Goal: Task Accomplishment & Management: Use online tool/utility

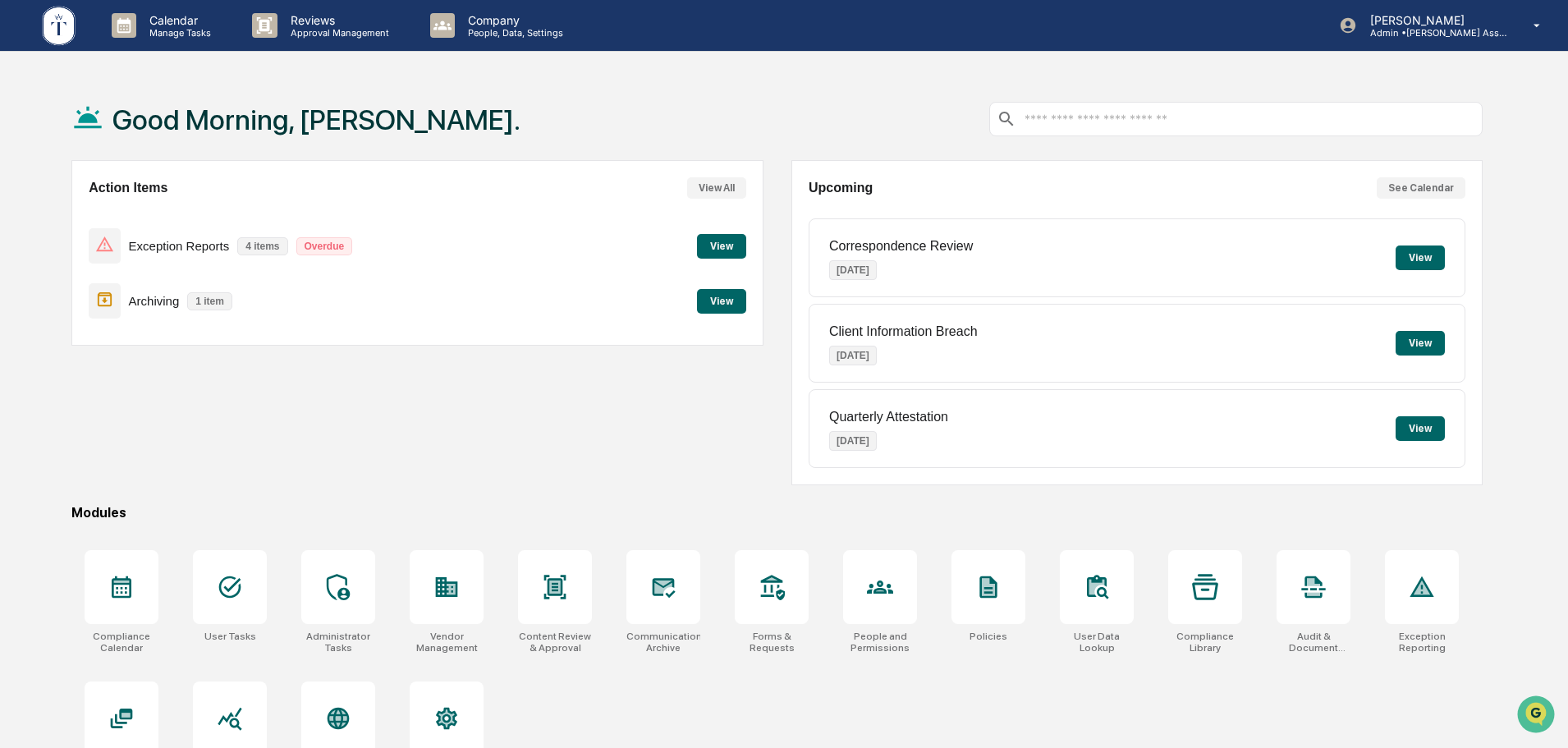
click at [714, 244] on button "View" at bounding box center [721, 246] width 50 height 24
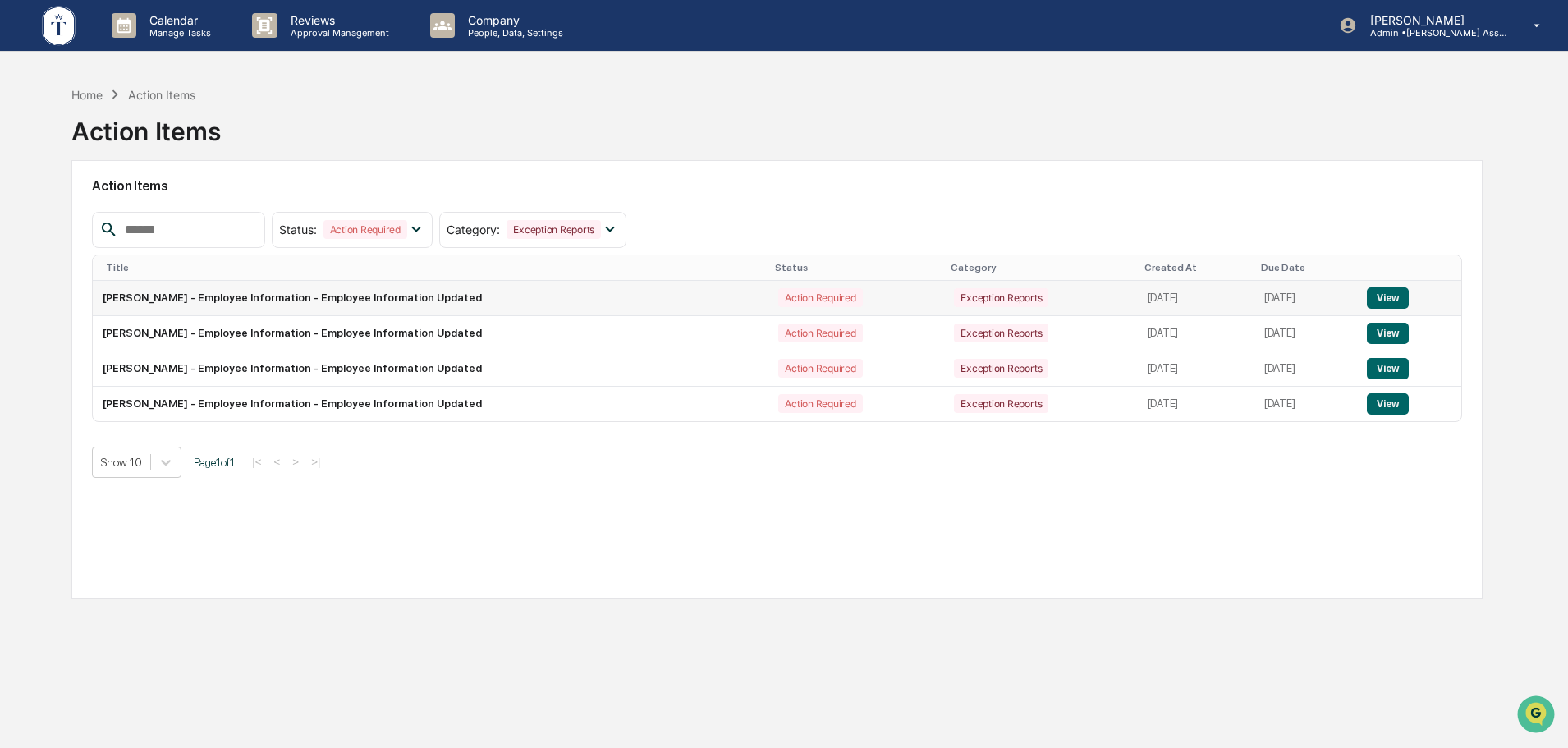
click at [1390, 293] on button "View" at bounding box center [1388, 297] width 42 height 22
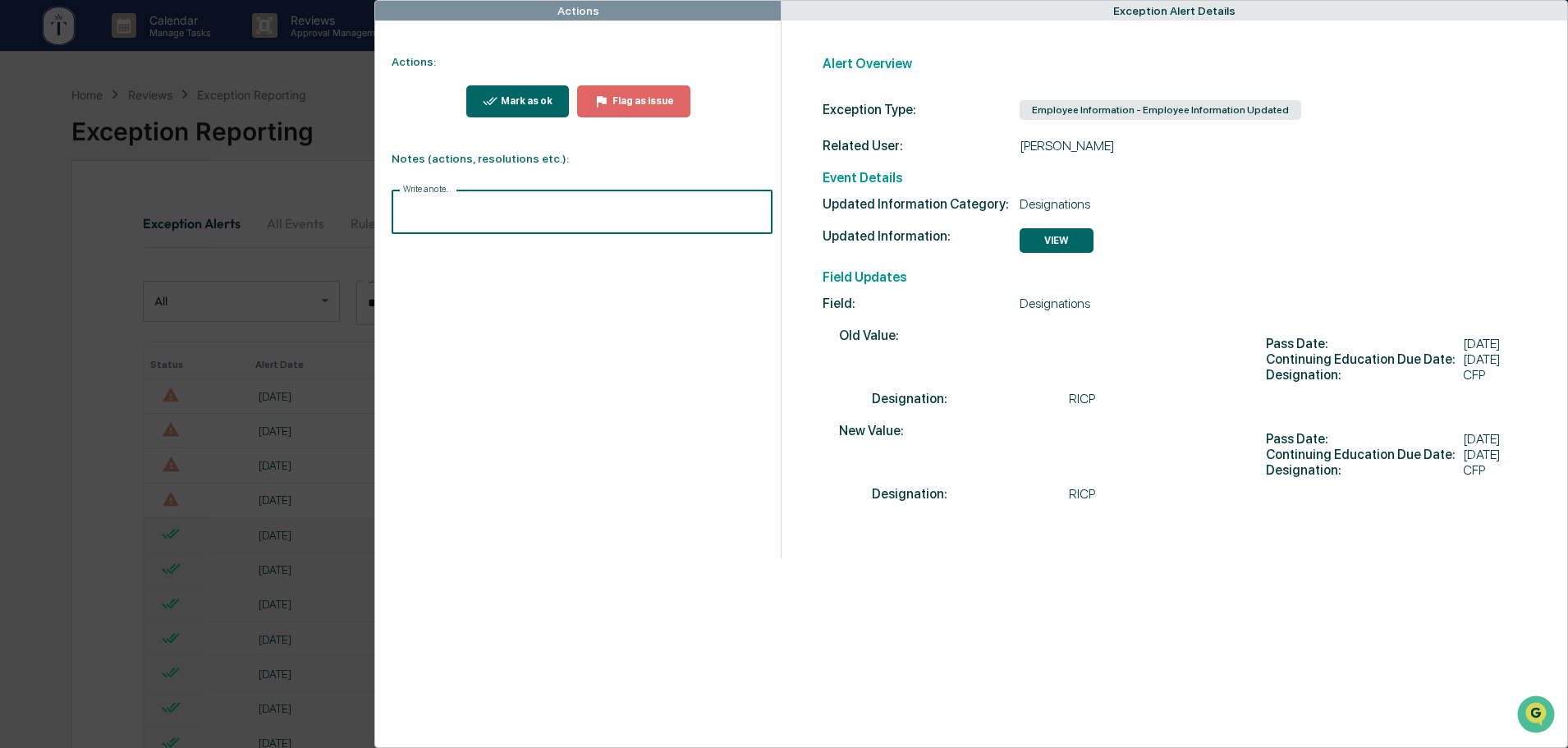
click at [463, 209] on input "Write a note..." at bounding box center [582, 212] width 381 height 44
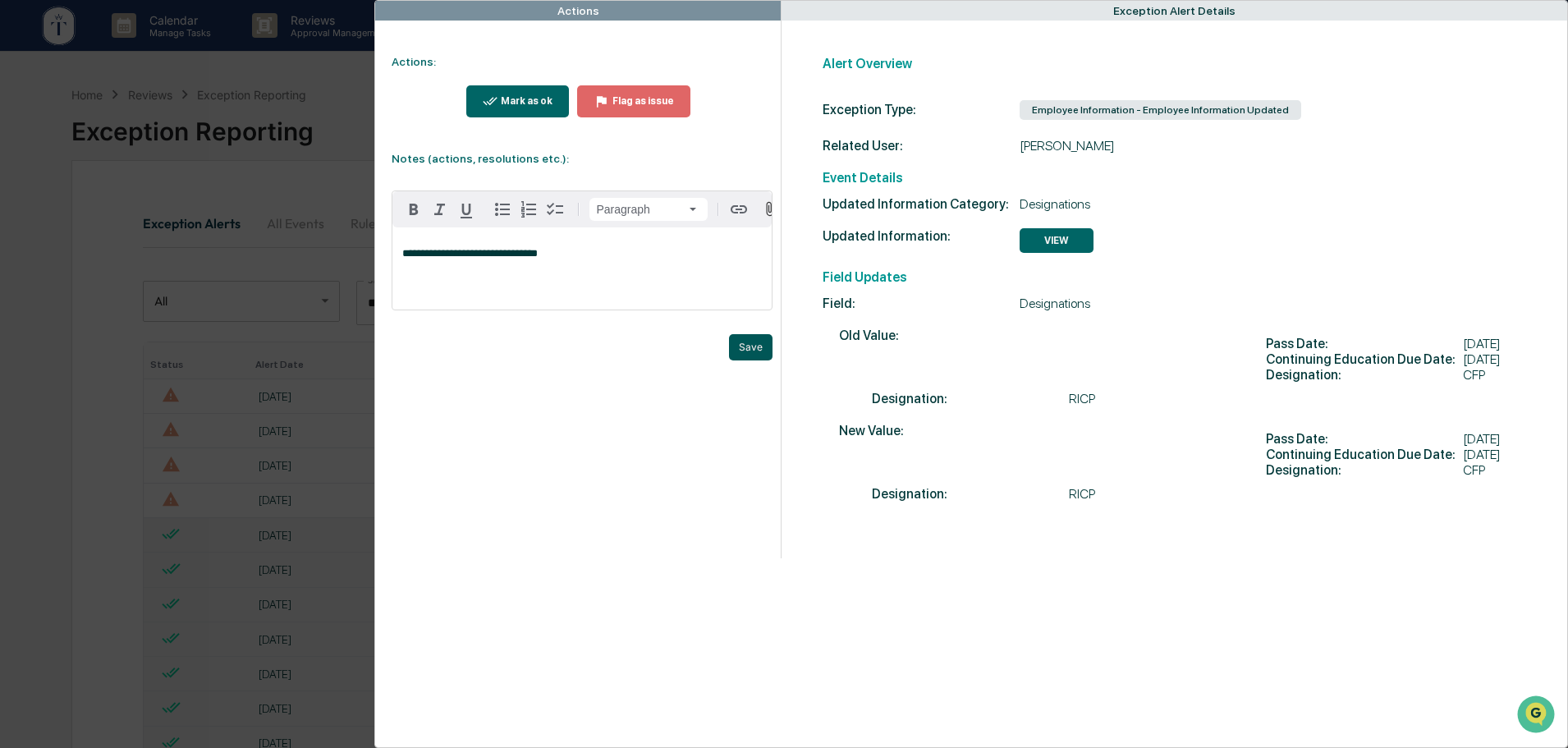
click at [744, 355] on button "Save" at bounding box center [750, 348] width 44 height 26
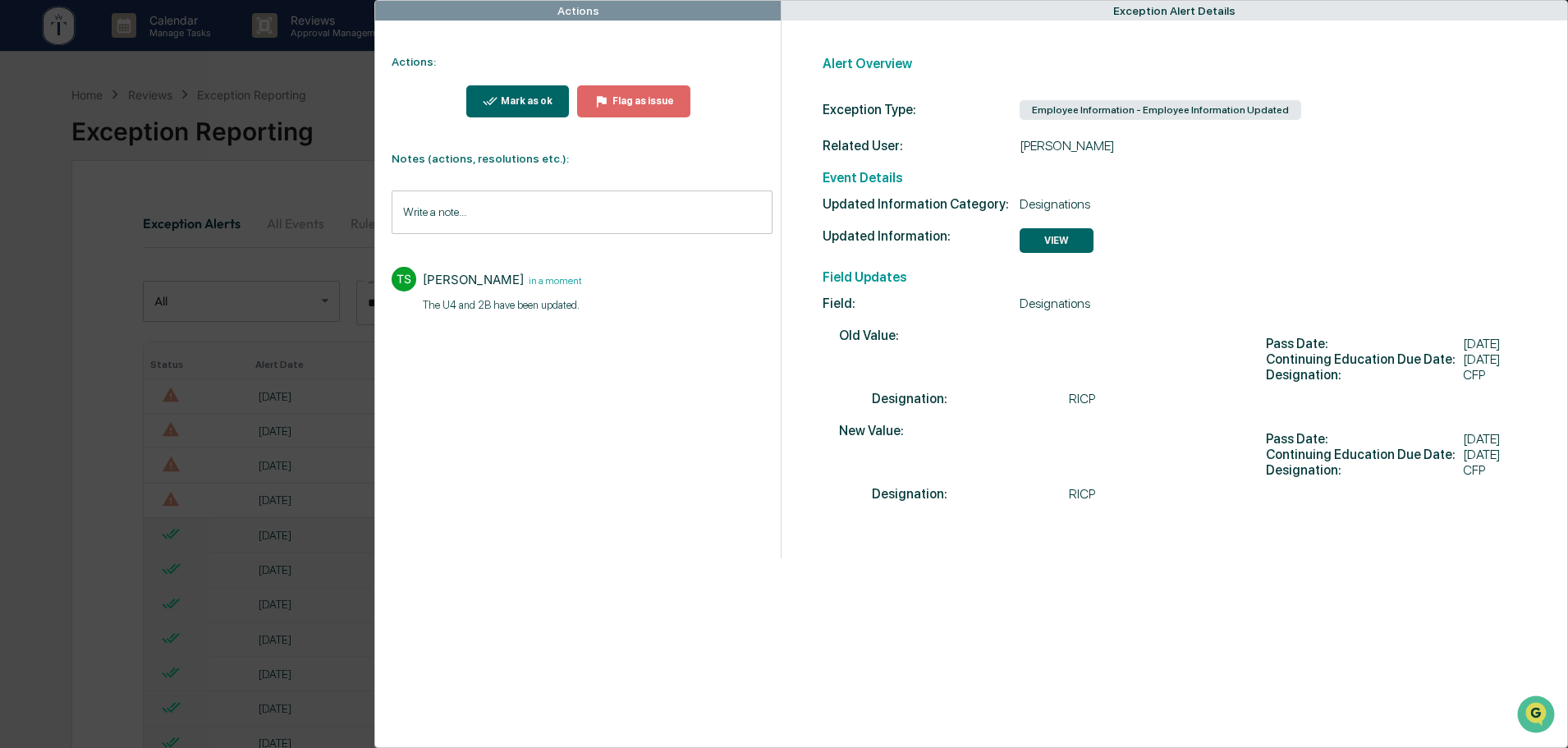
click at [532, 101] on div "Mark as ok" at bounding box center [524, 101] width 55 height 11
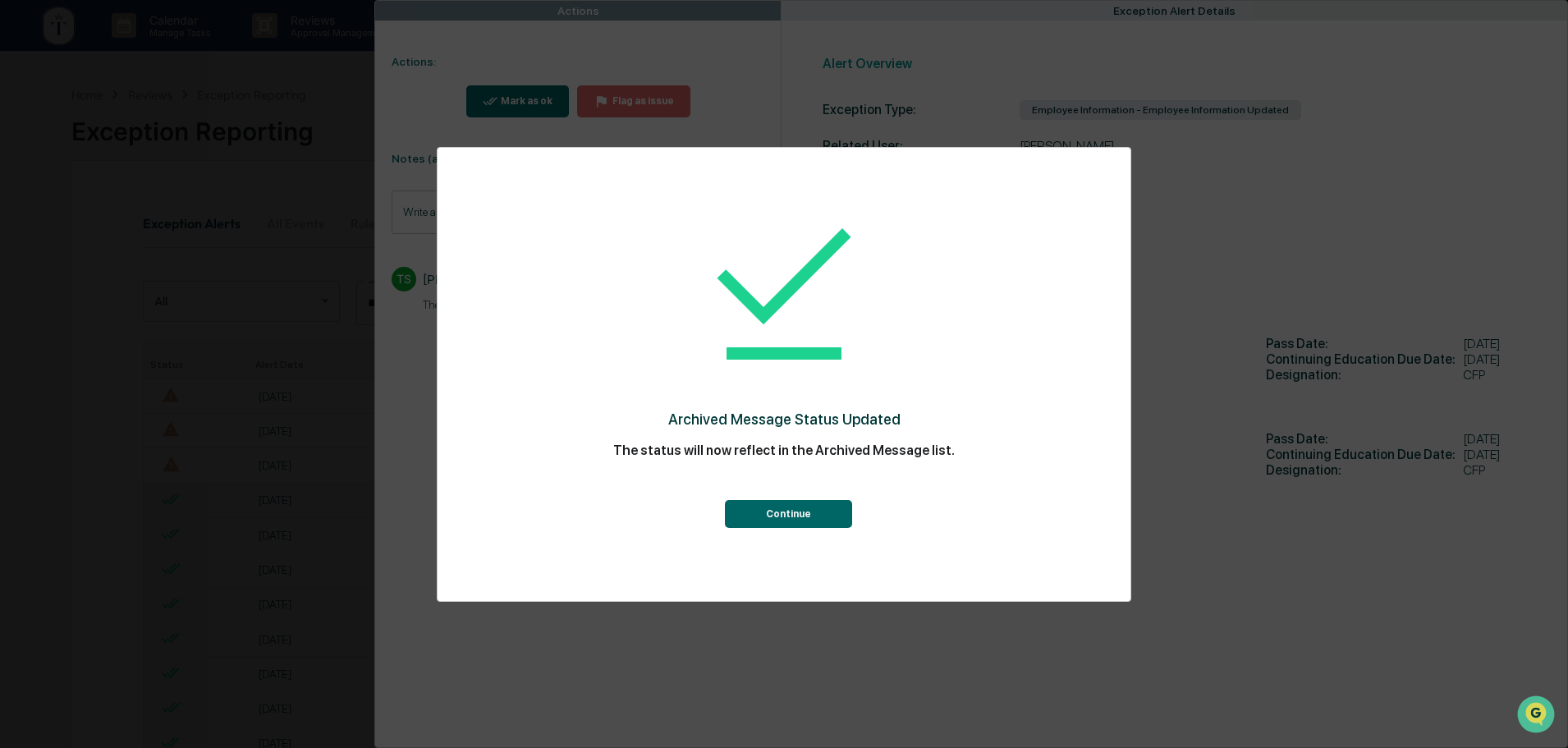
click at [773, 509] on button "Continue" at bounding box center [789, 514] width 127 height 28
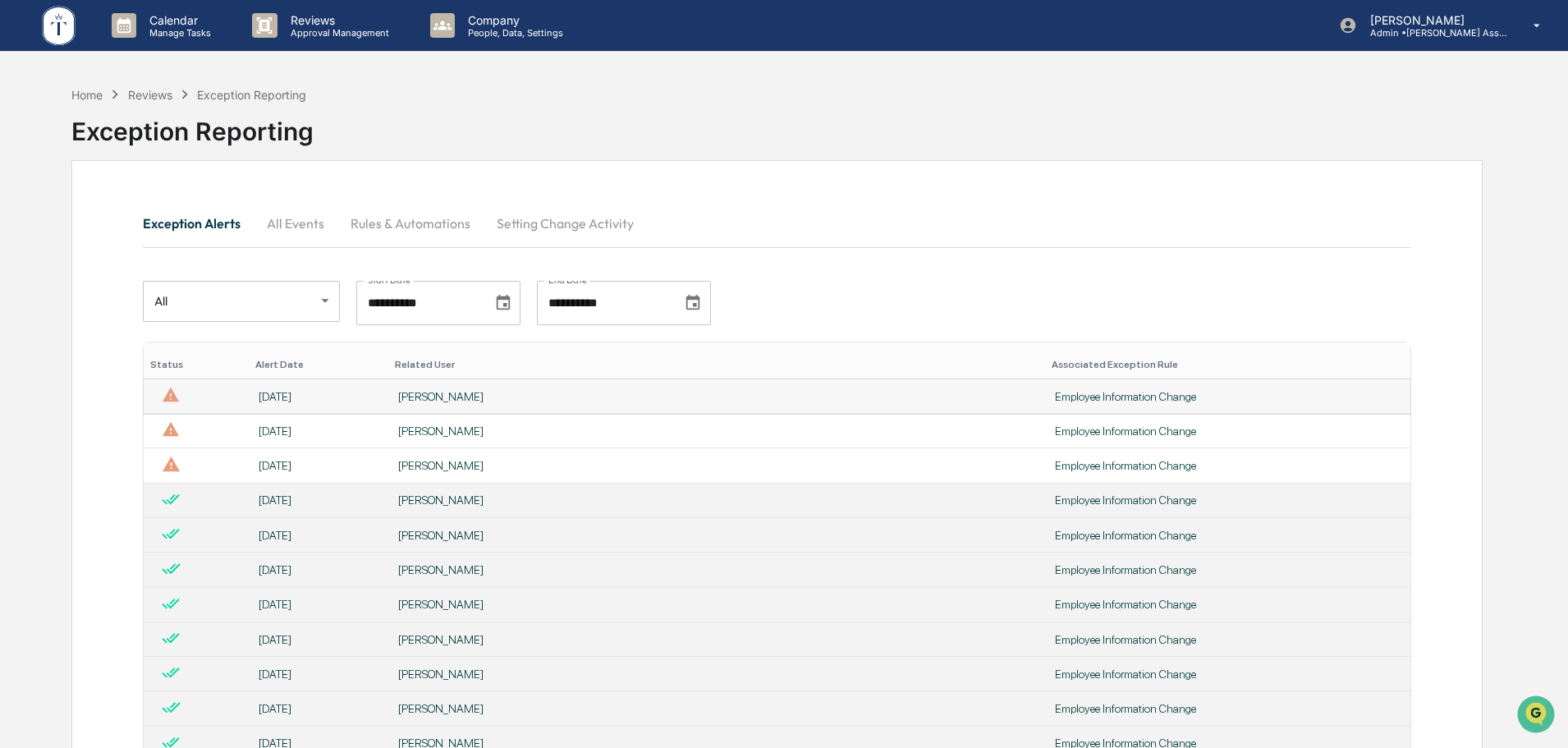
click at [527, 396] on div "[PERSON_NAME]" at bounding box center [717, 396] width 637 height 13
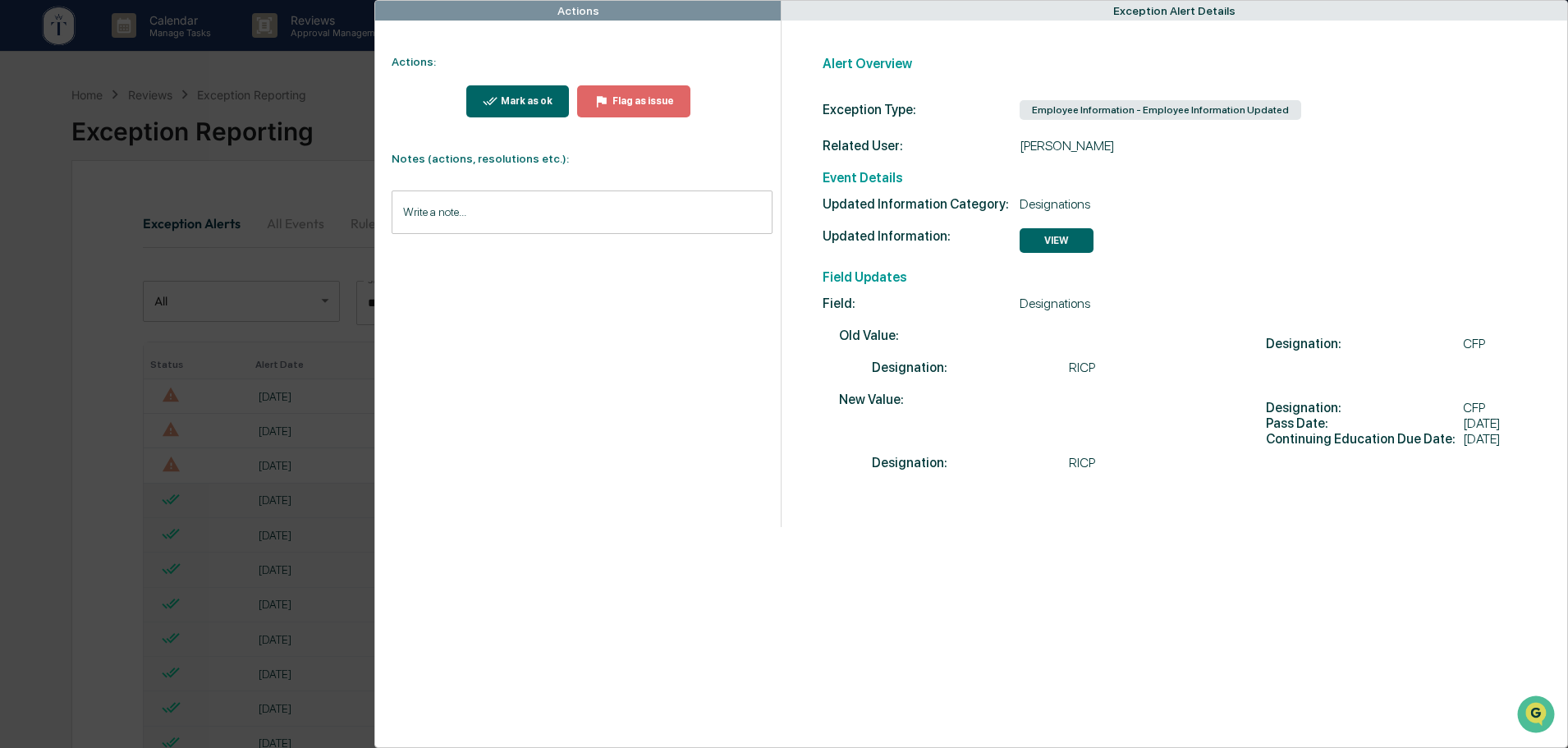
click at [492, 210] on input "Write a note..." at bounding box center [582, 212] width 381 height 44
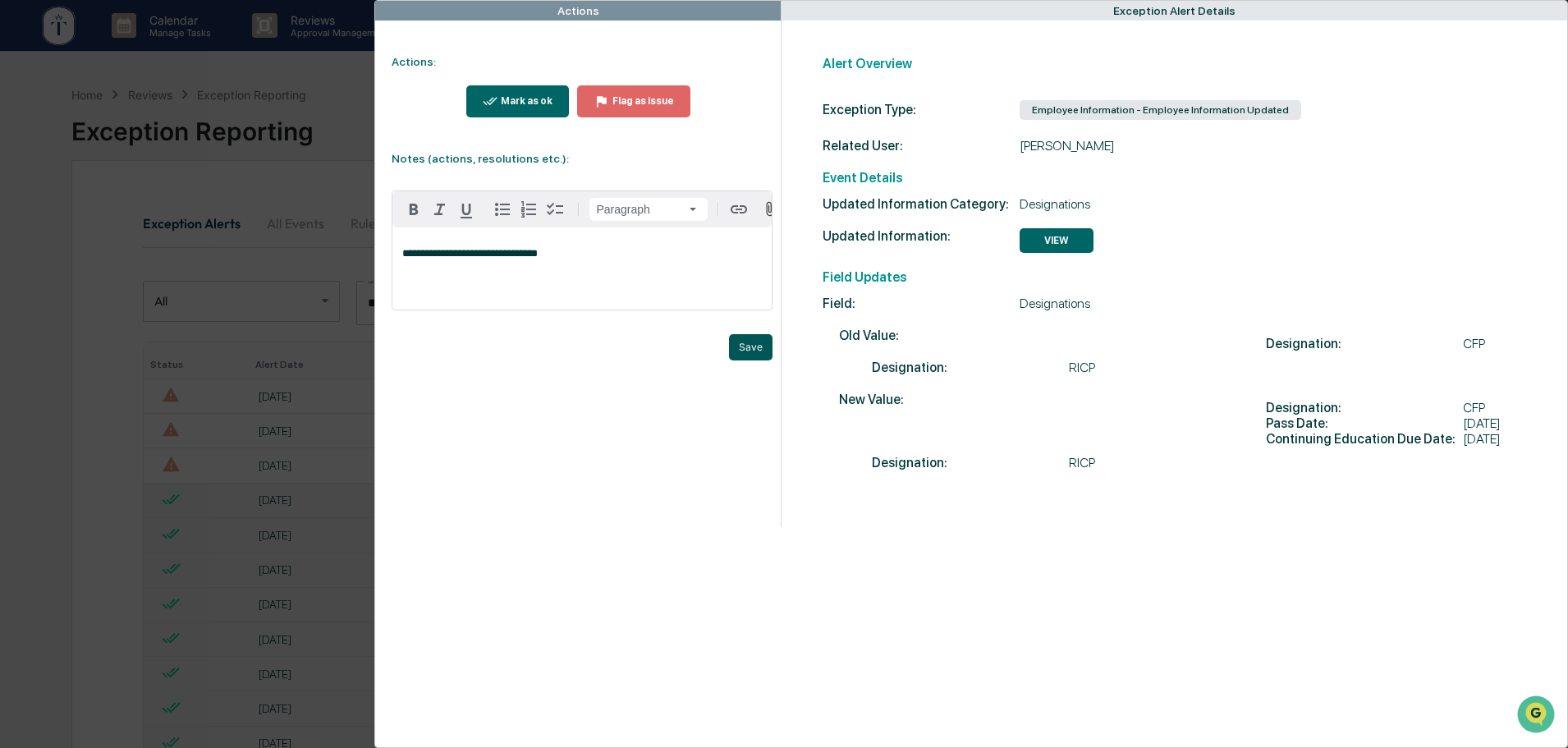
click at [742, 349] on button "Save" at bounding box center [750, 348] width 44 height 26
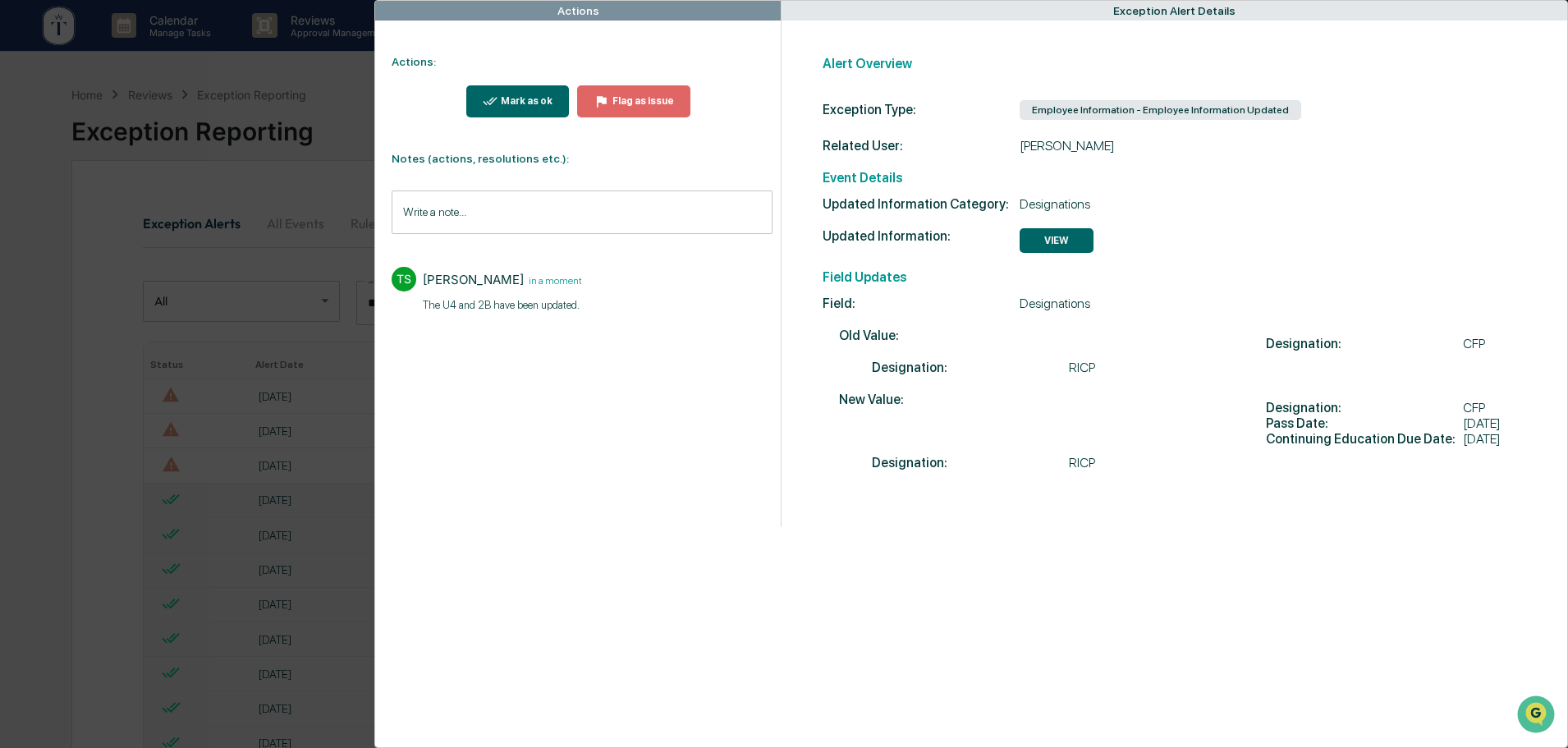
click at [526, 94] on div "Mark as ok" at bounding box center [519, 101] width 71 height 16
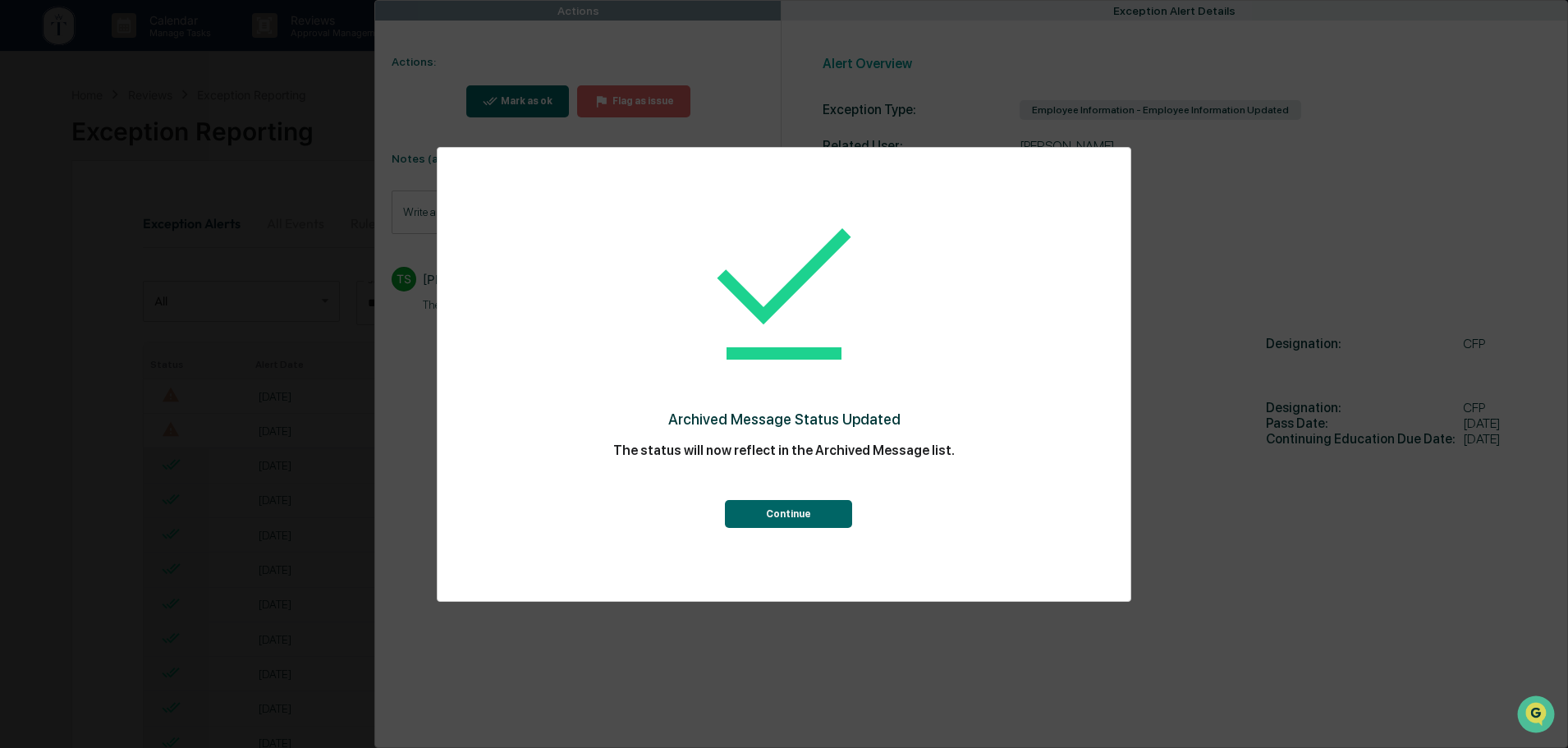
click at [781, 510] on button "Continue" at bounding box center [789, 514] width 127 height 28
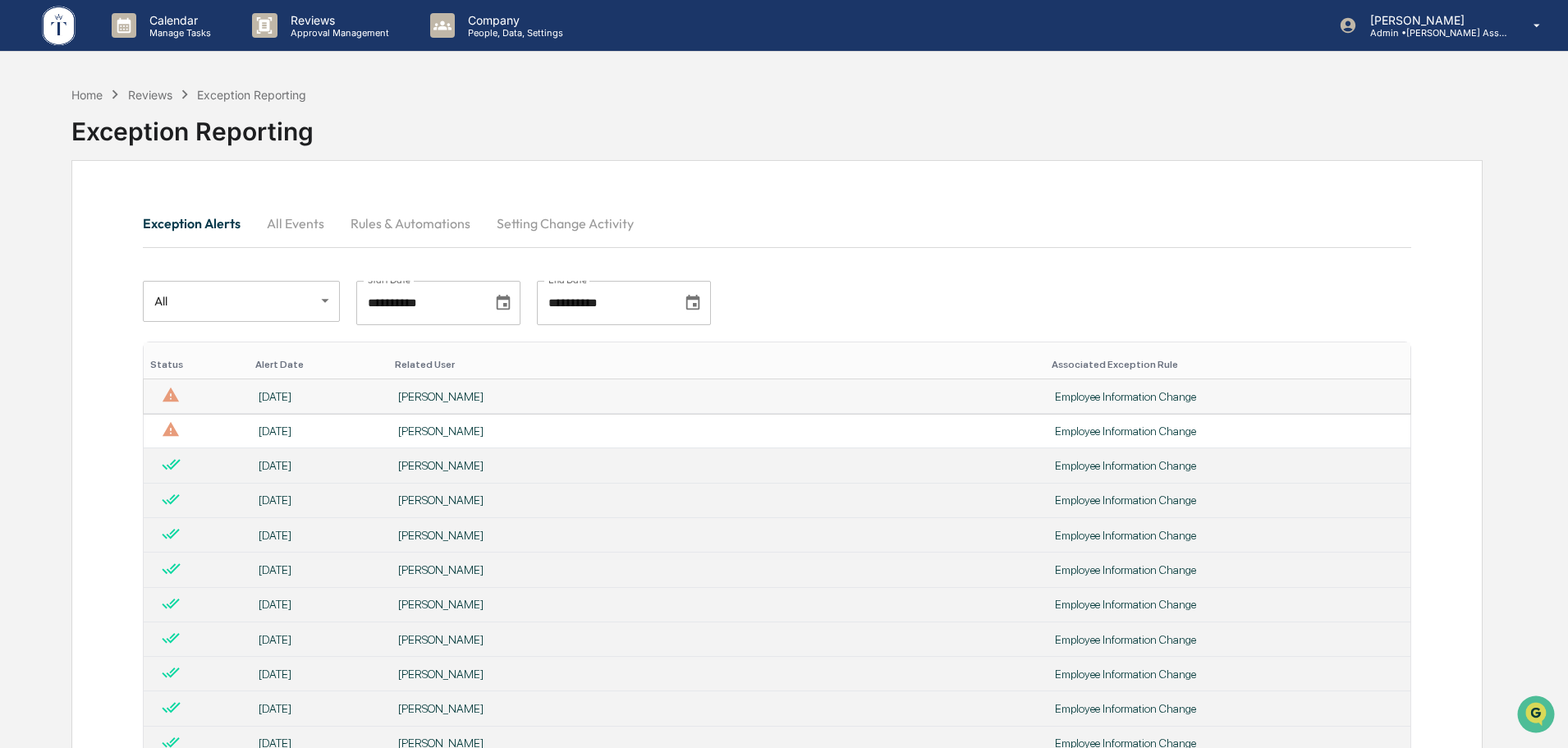
click at [534, 389] on td "[PERSON_NAME]" at bounding box center [717, 396] width 657 height 35
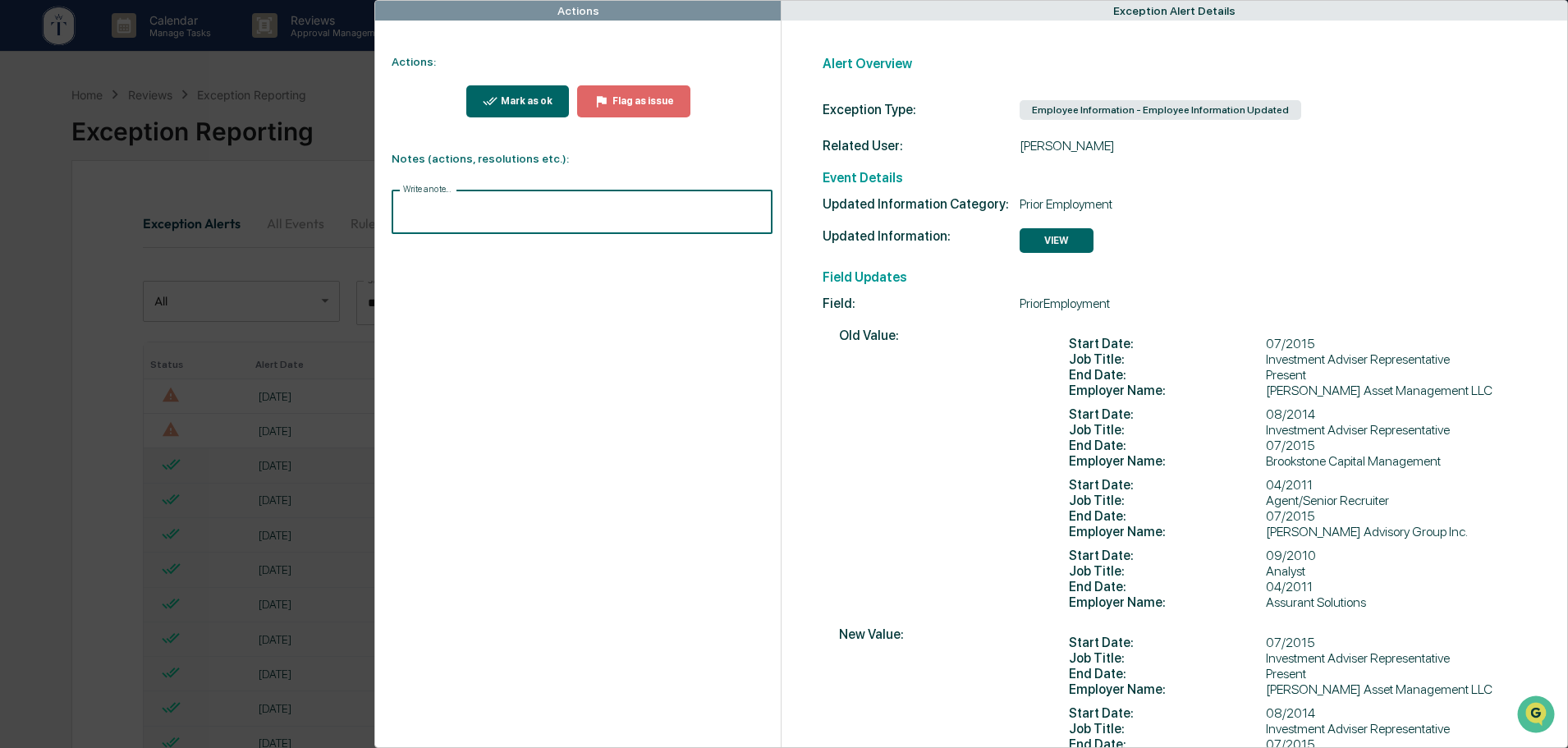
click at [488, 217] on input "Write a note..." at bounding box center [582, 212] width 381 height 44
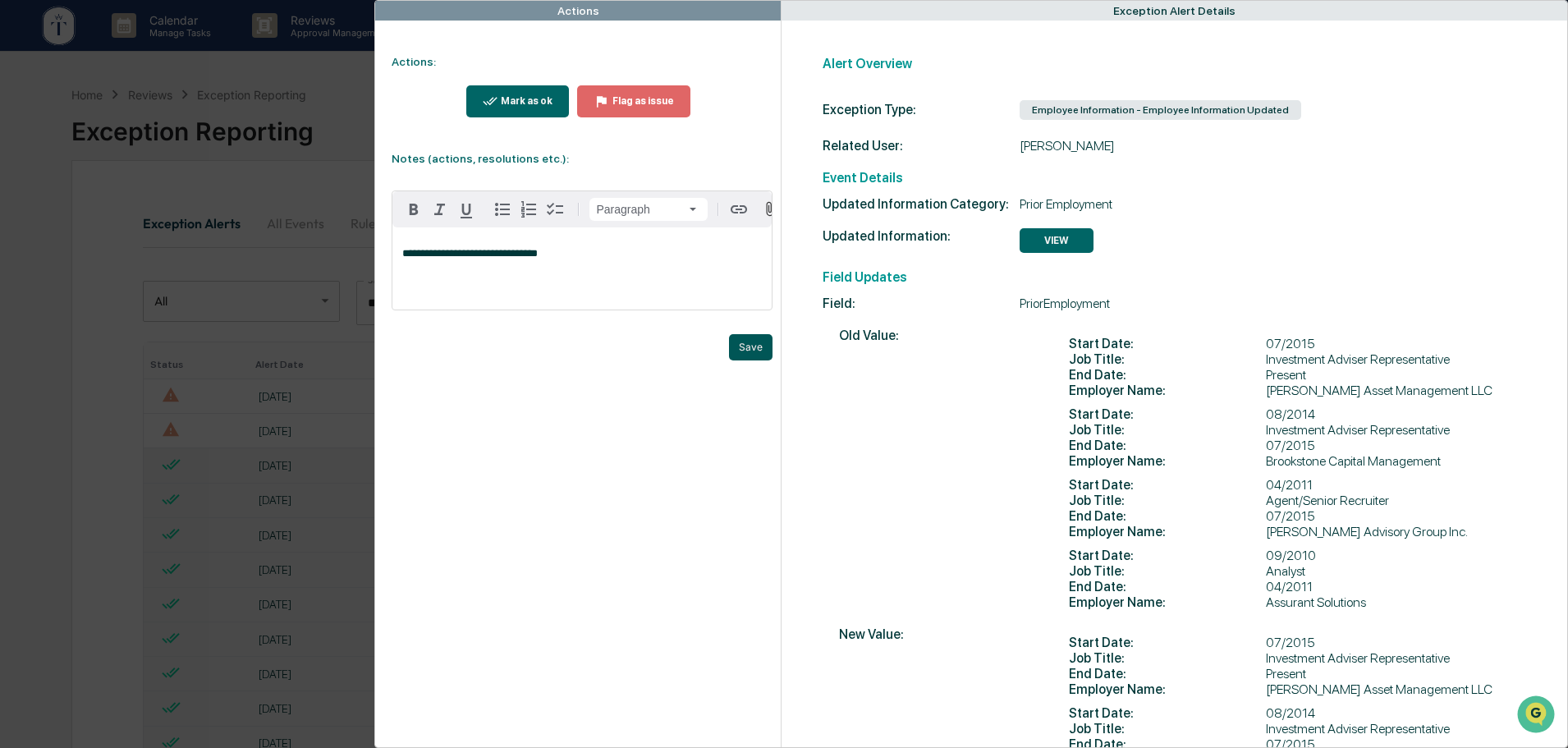
click at [752, 357] on button "Save" at bounding box center [750, 348] width 44 height 26
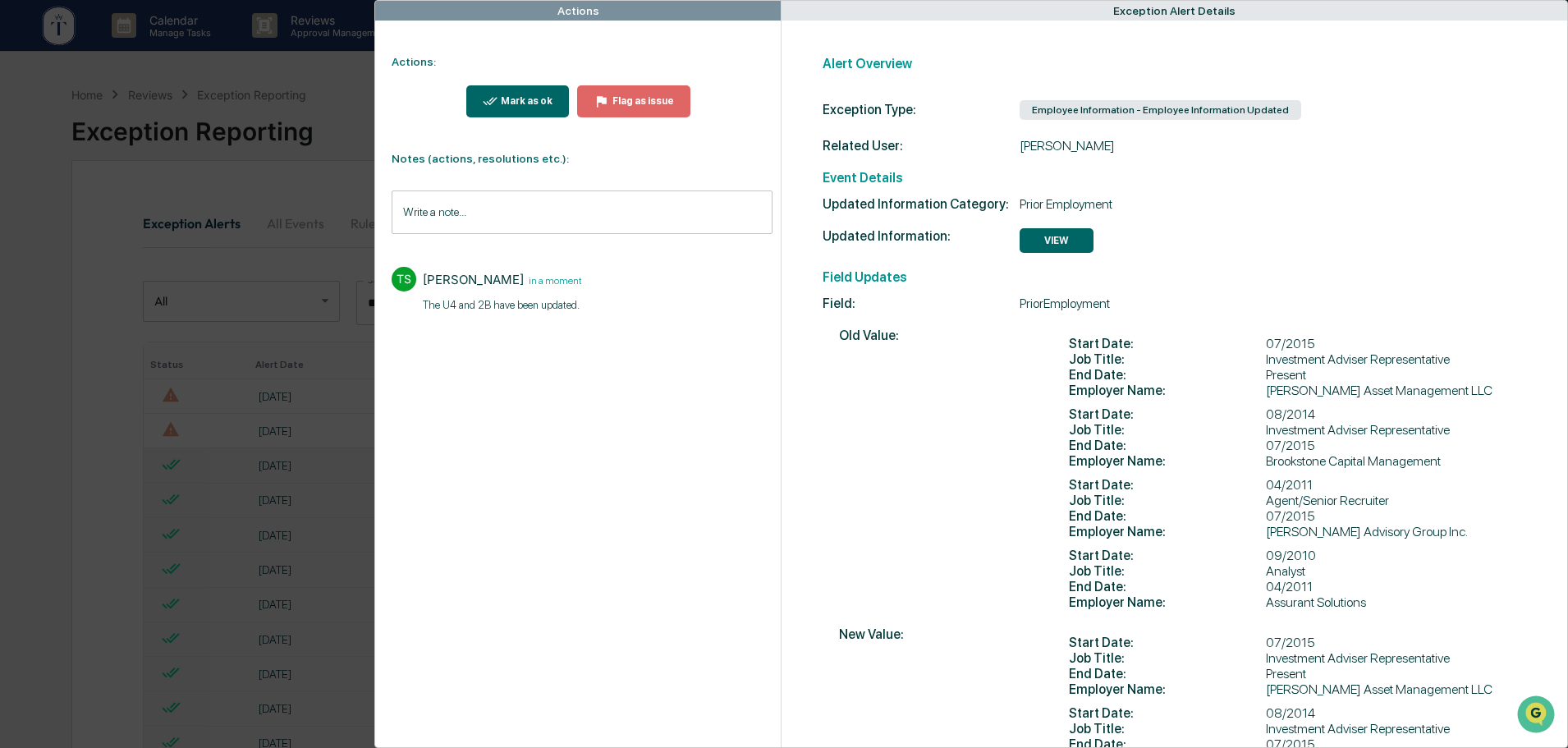
click at [526, 100] on div "Mark as ok" at bounding box center [524, 101] width 55 height 11
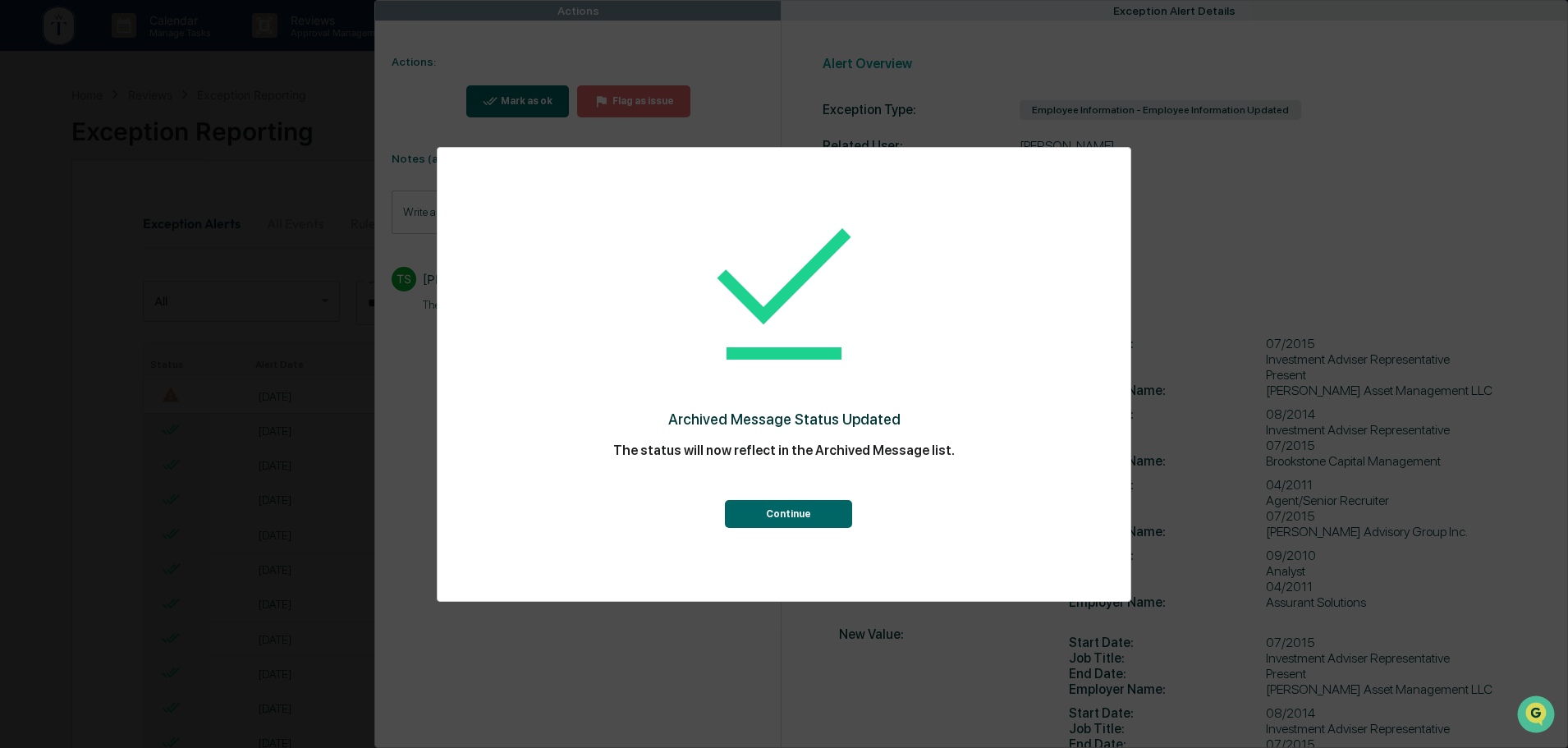
click at [793, 511] on button "Continue" at bounding box center [789, 514] width 127 height 28
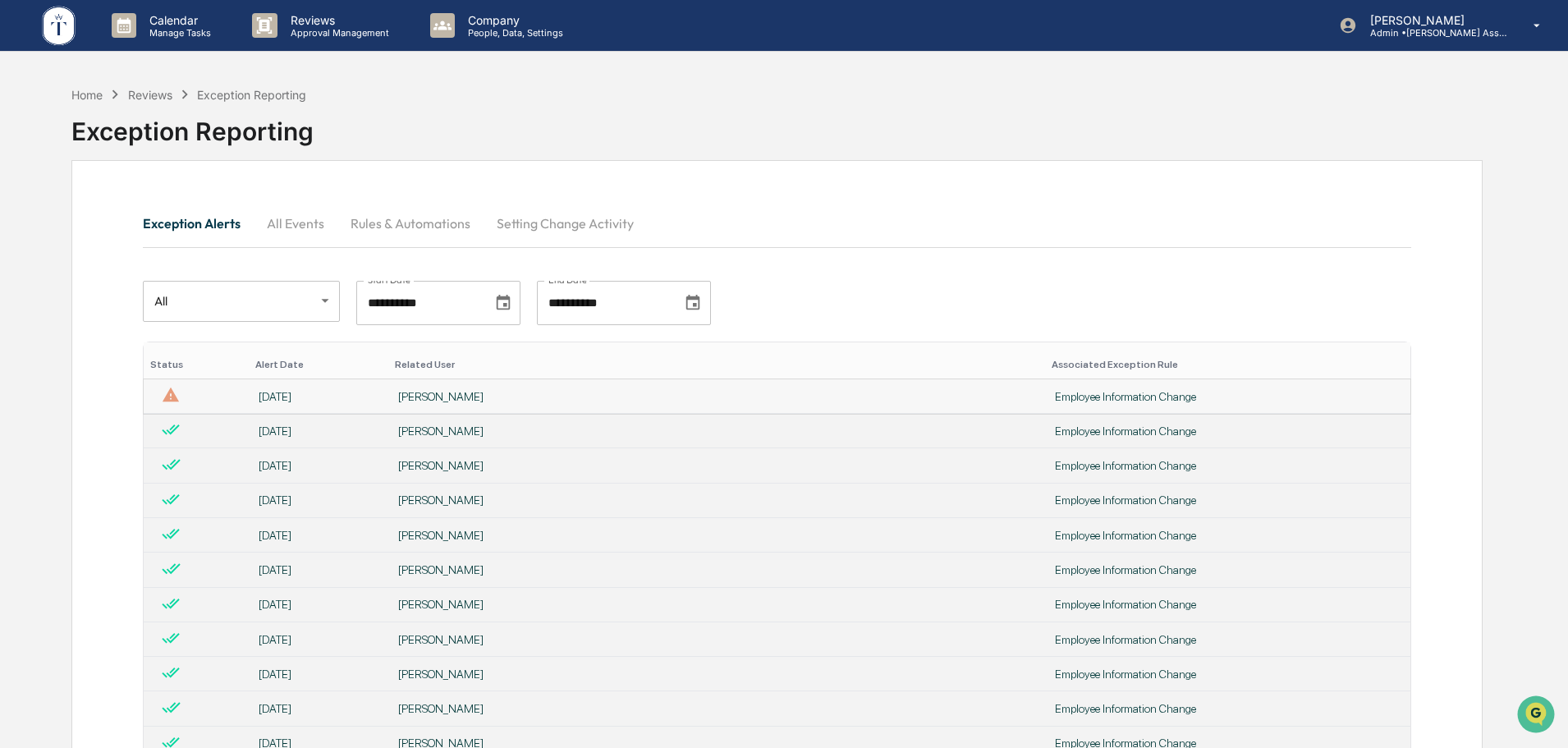
click at [559, 392] on div "[PERSON_NAME]" at bounding box center [717, 396] width 637 height 13
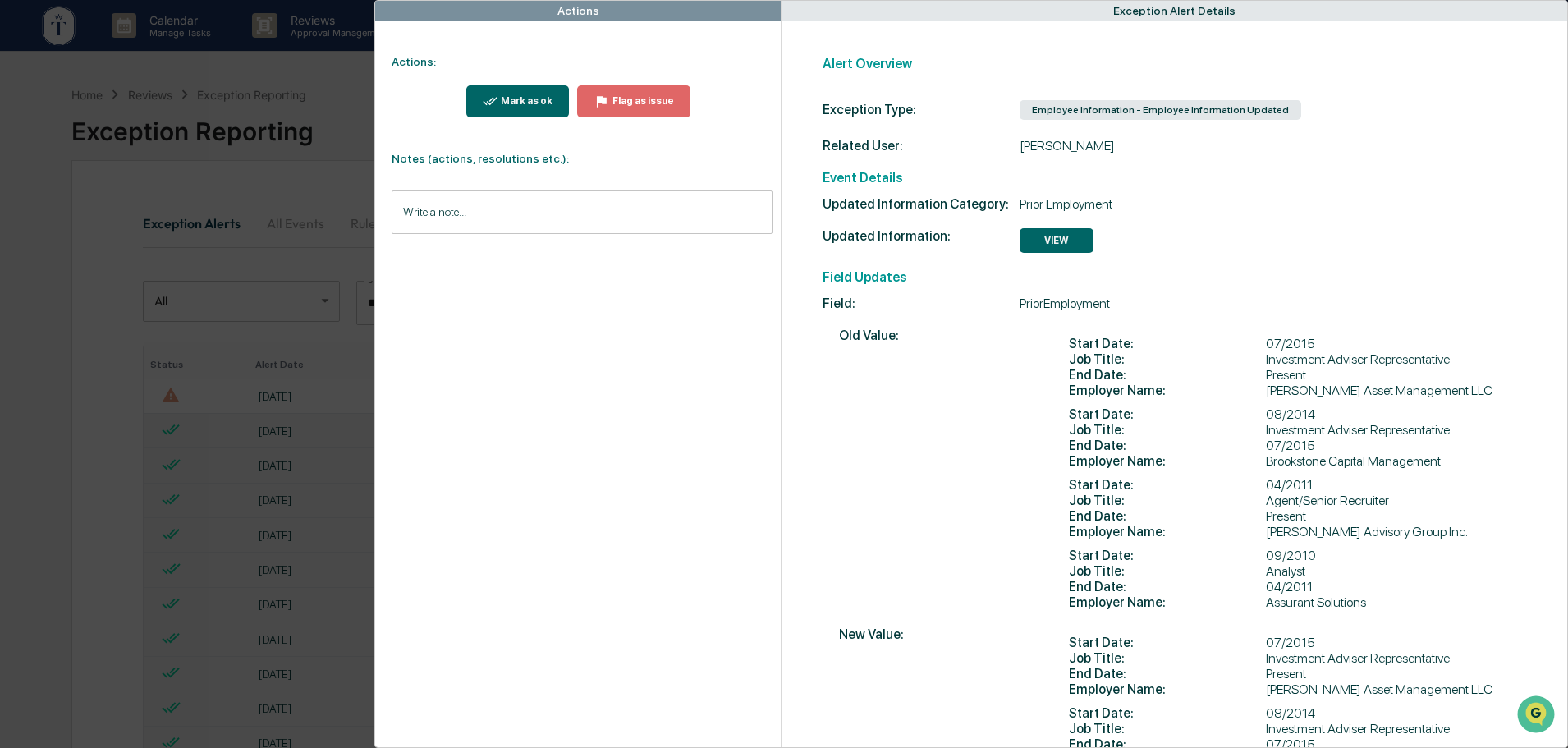
click at [515, 209] on input "Write a note..." at bounding box center [582, 212] width 381 height 44
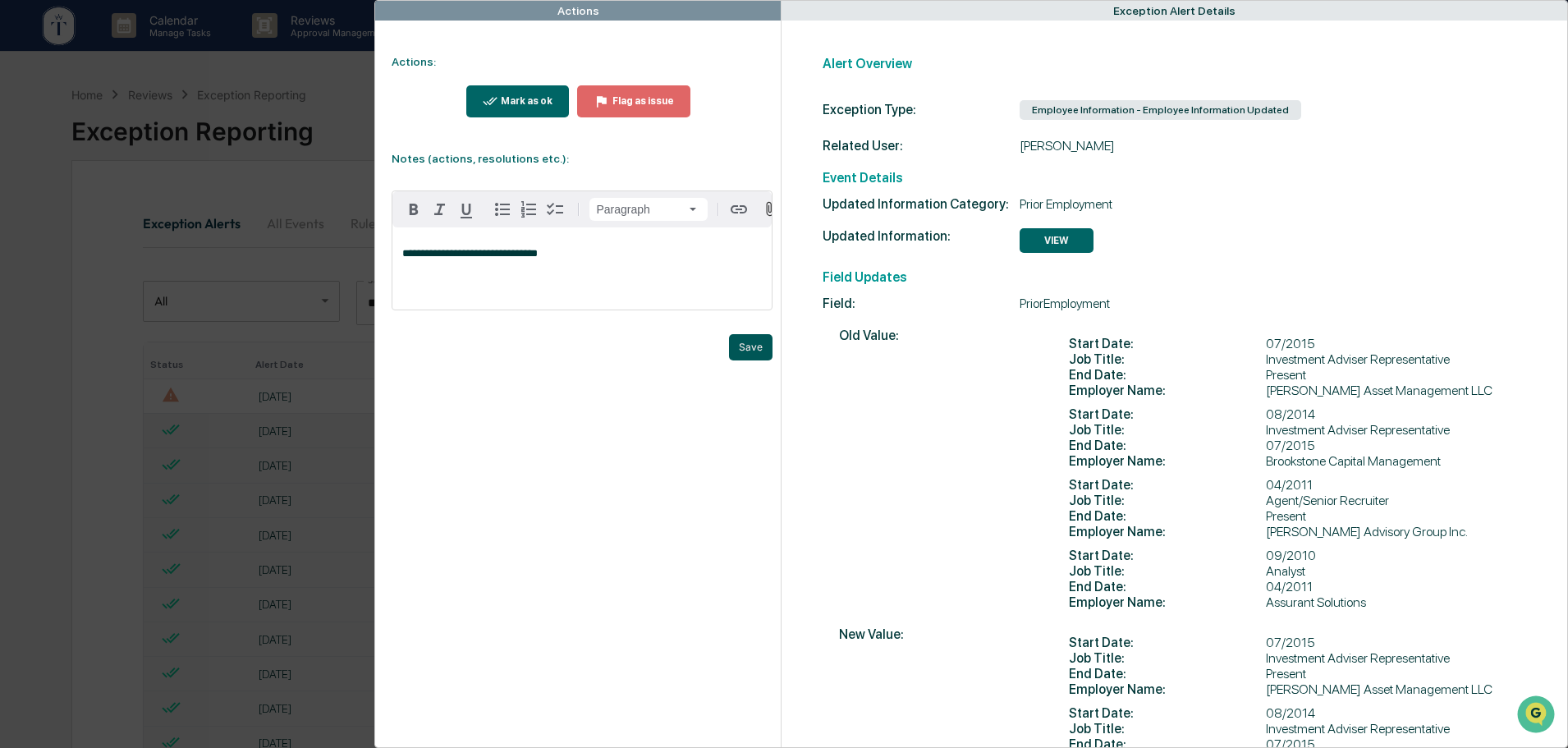
click at [753, 359] on button "Save" at bounding box center [750, 348] width 44 height 26
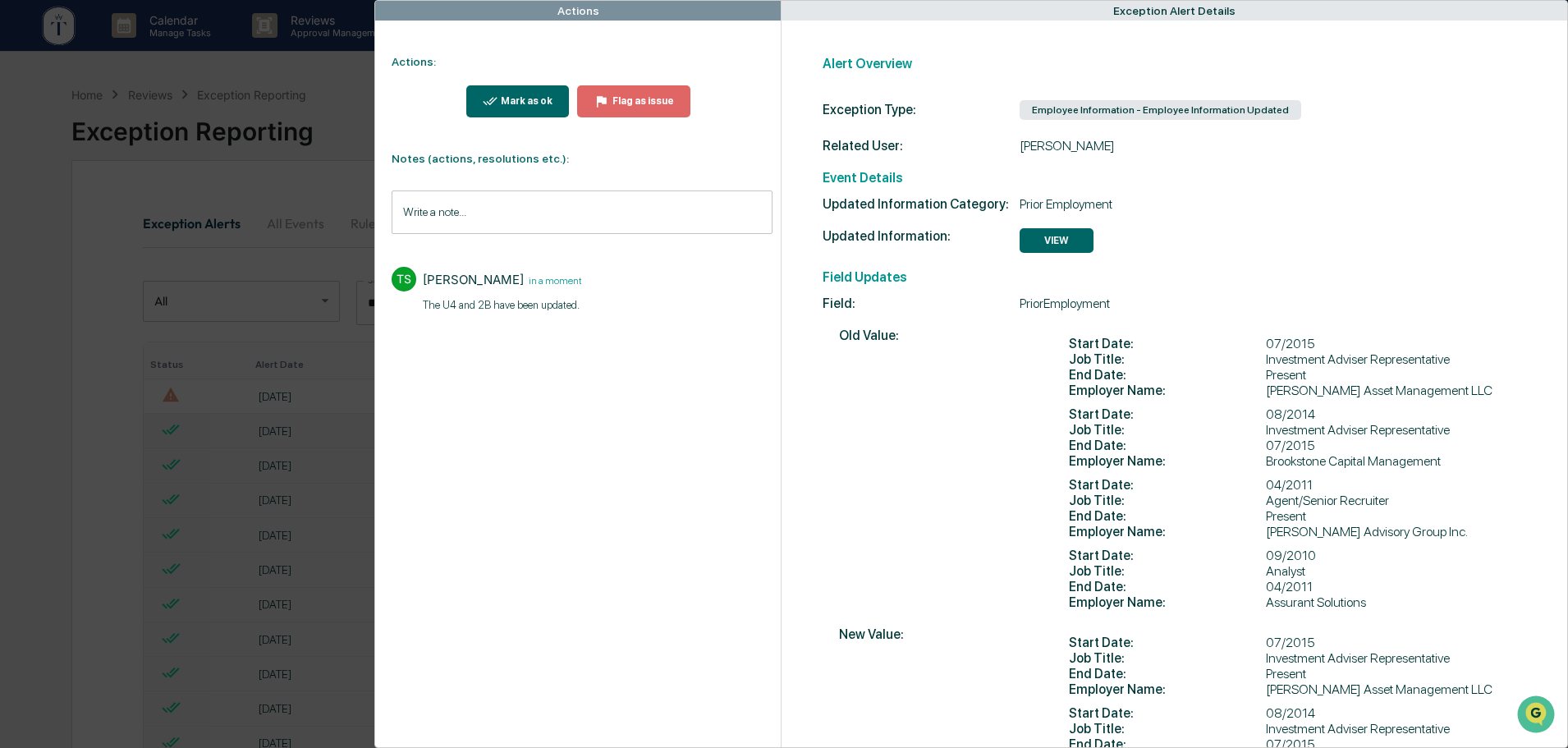
click at [510, 102] on div "Mark as ok" at bounding box center [524, 101] width 55 height 11
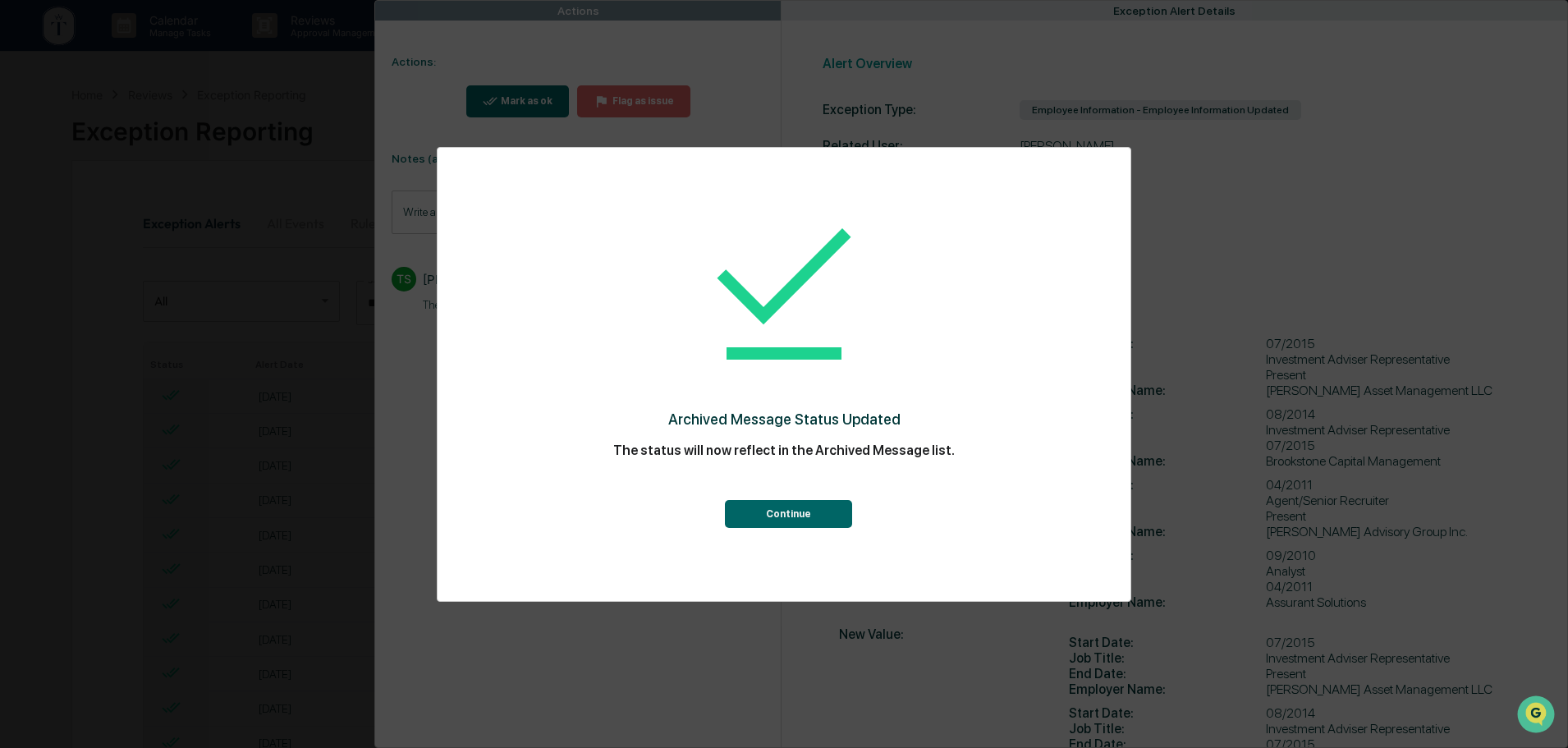
click at [776, 516] on button "Continue" at bounding box center [789, 514] width 127 height 28
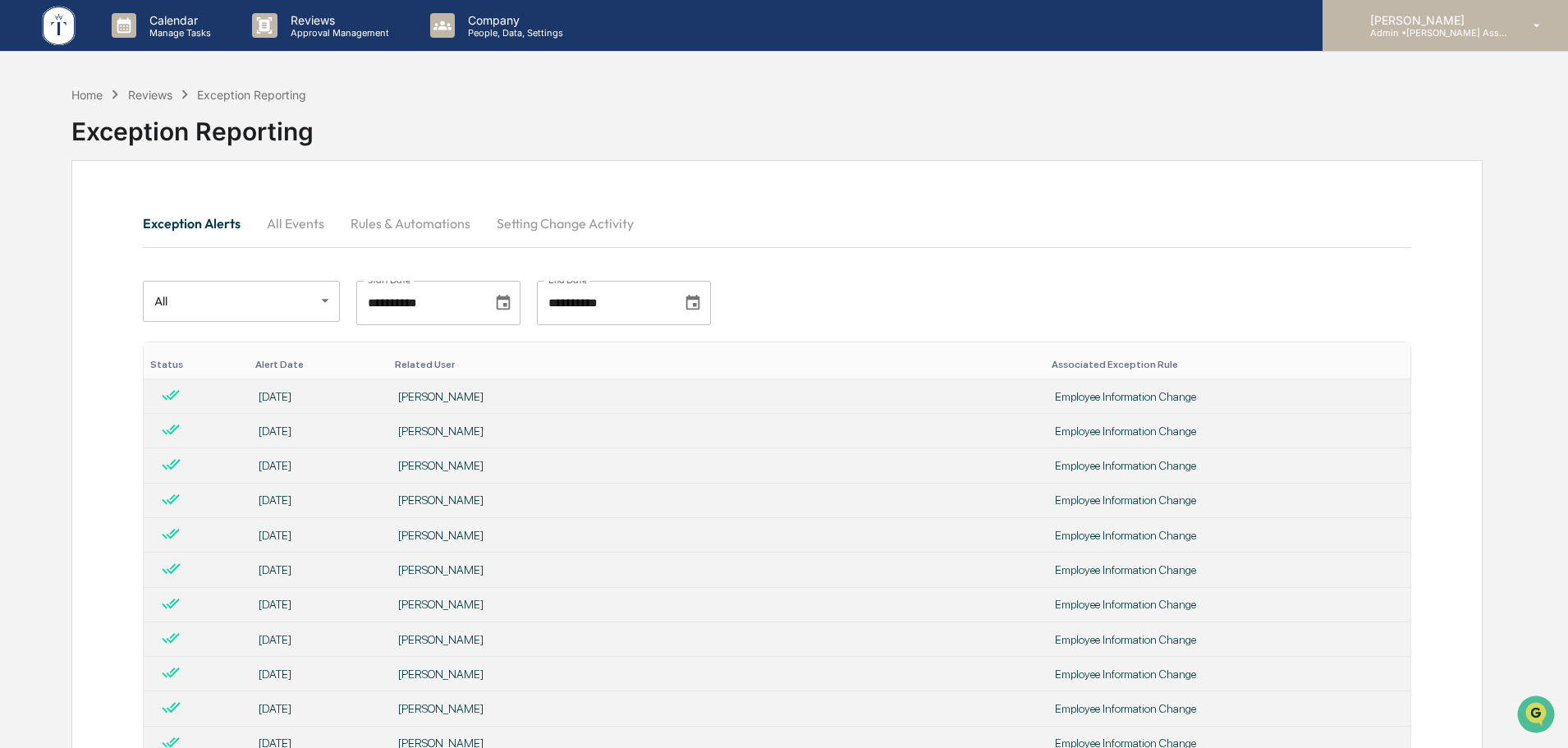
click at [1422, 28] on p "Admin • [PERSON_NAME] Asset Management LLC" at bounding box center [1433, 33] width 152 height 11
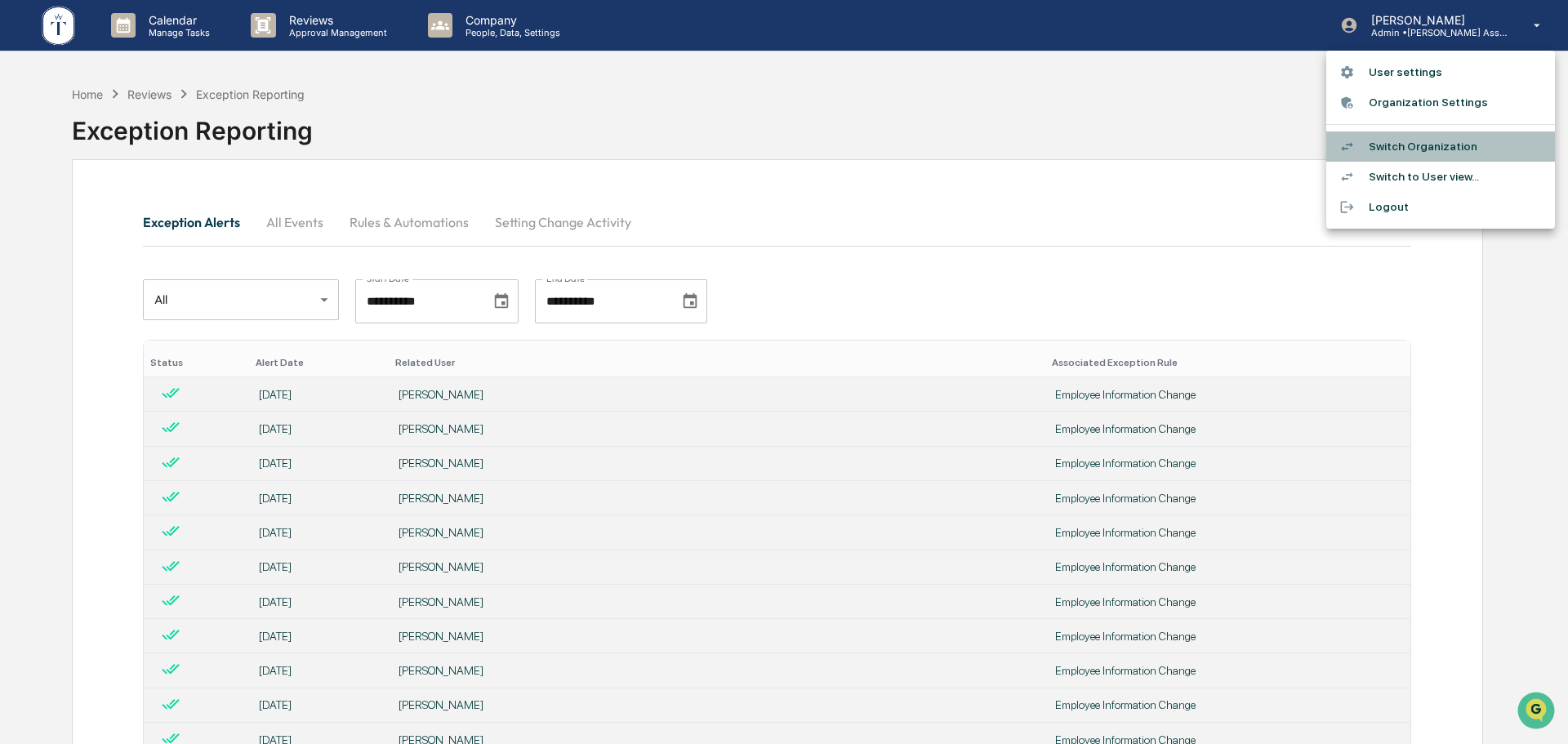
click at [1388, 144] on li "Switch Organization" at bounding box center [1441, 146] width 229 height 31
